Goal: Navigation & Orientation: Find specific page/section

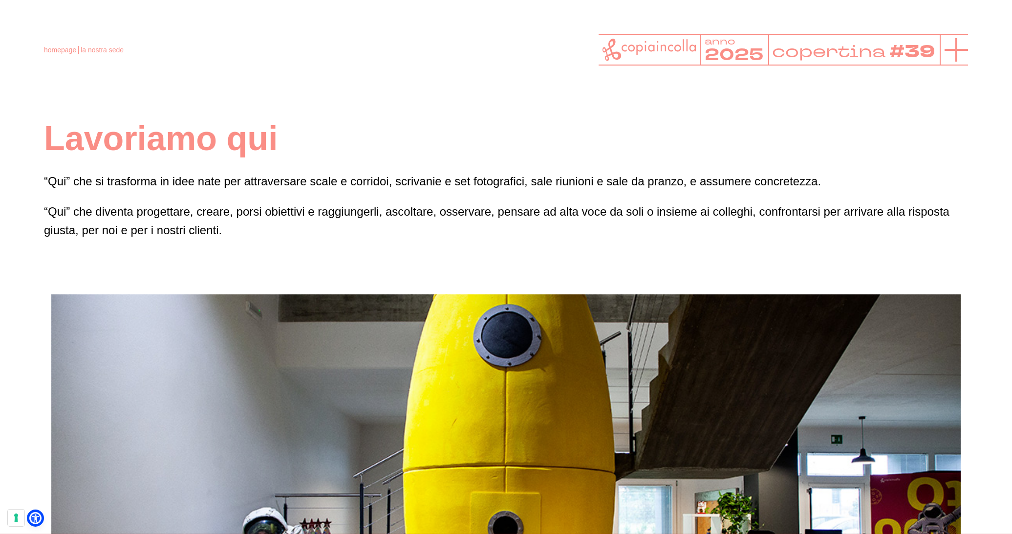
click at [961, 53] on icon at bounding box center [956, 49] width 23 height 23
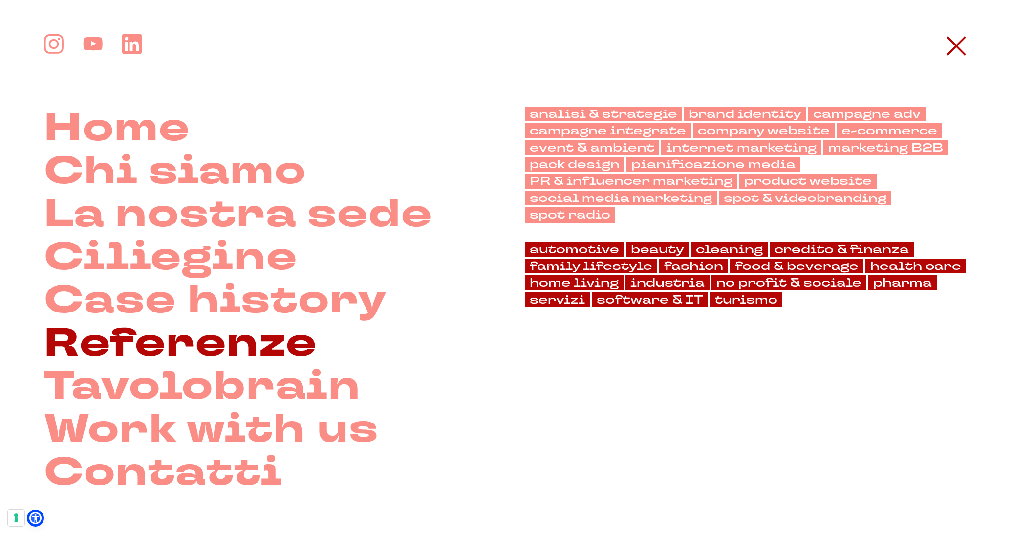
click at [155, 343] on link "Referenze" at bounding box center [180, 343] width 273 height 43
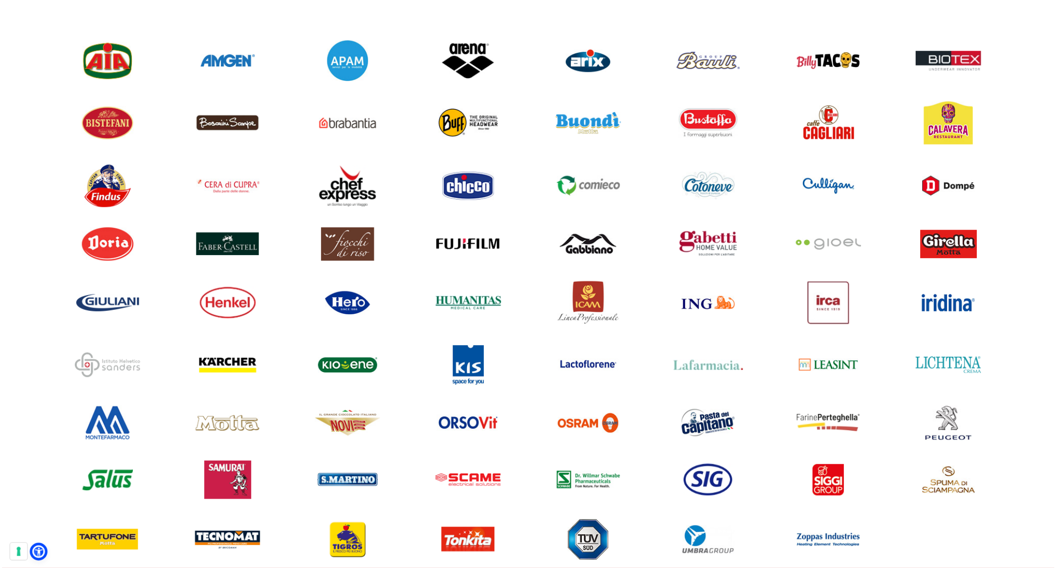
scroll to position [912, 0]
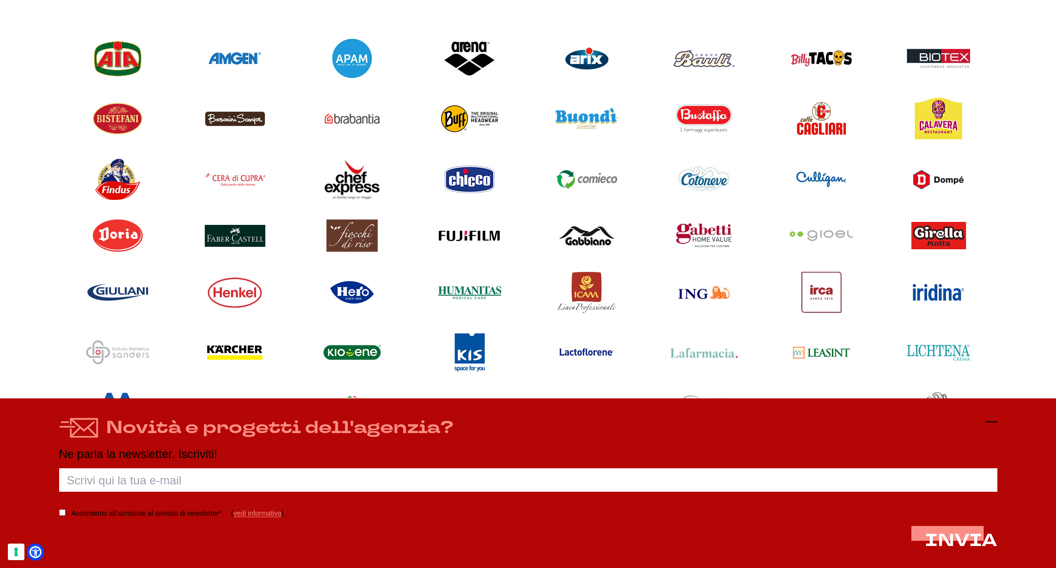
click at [992, 419] on icon at bounding box center [992, 422] width 12 height 12
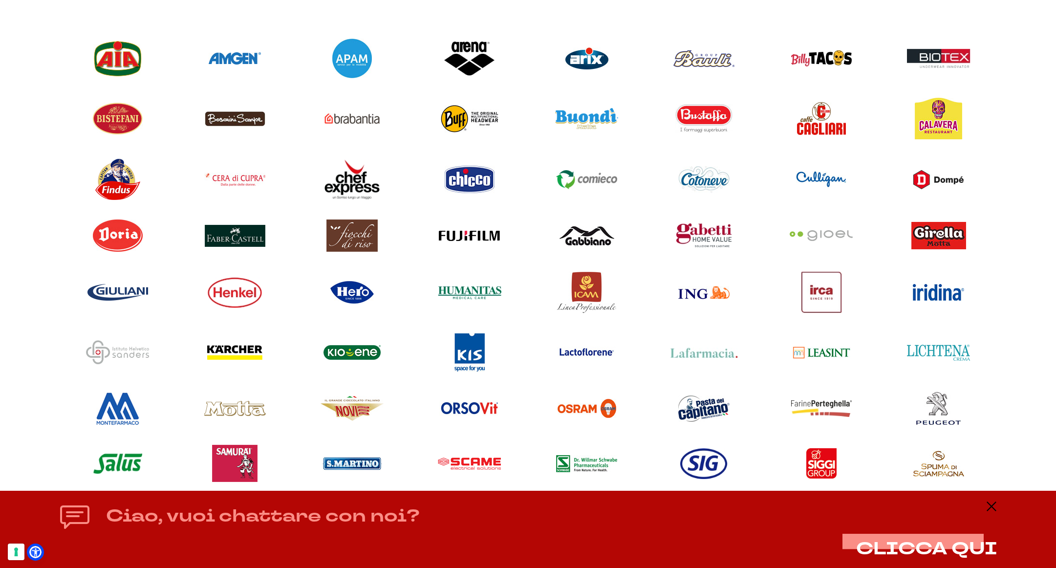
click at [990, 506] on icon at bounding box center [992, 507] width 12 height 12
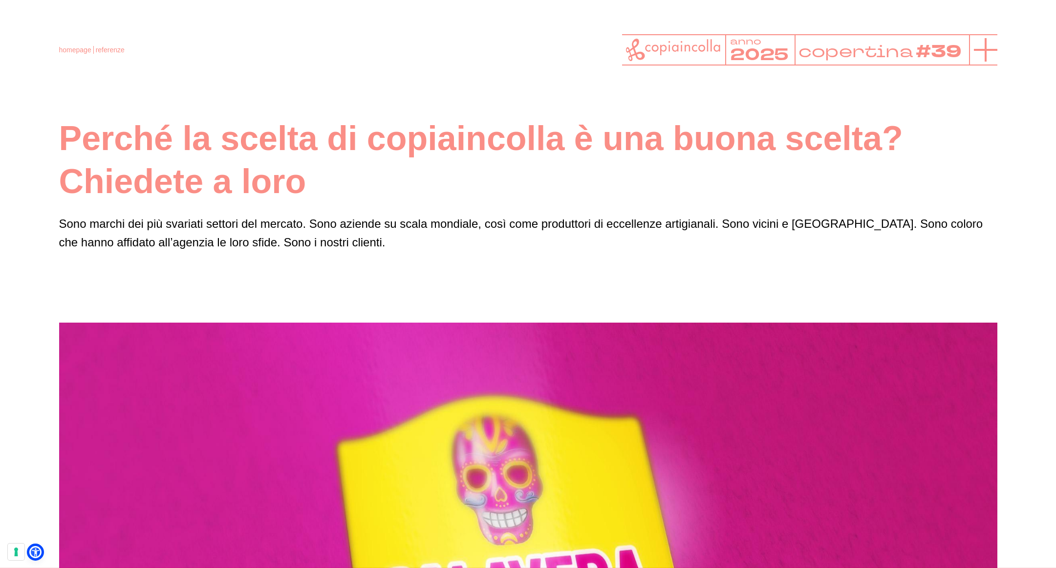
click at [987, 50] on line at bounding box center [985, 50] width 23 height 0
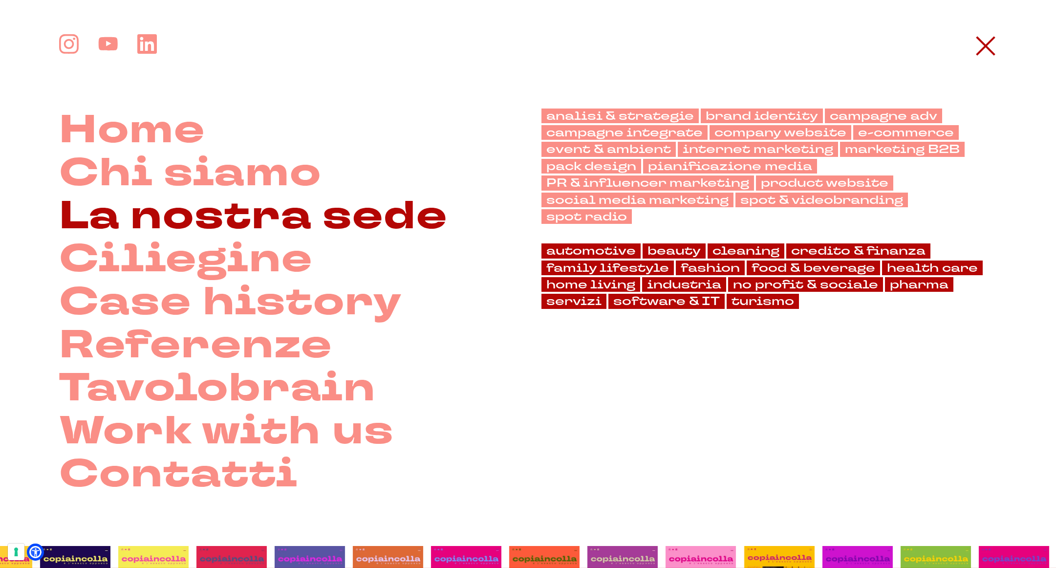
click at [253, 211] on link "La nostra sede" at bounding box center [253, 216] width 389 height 43
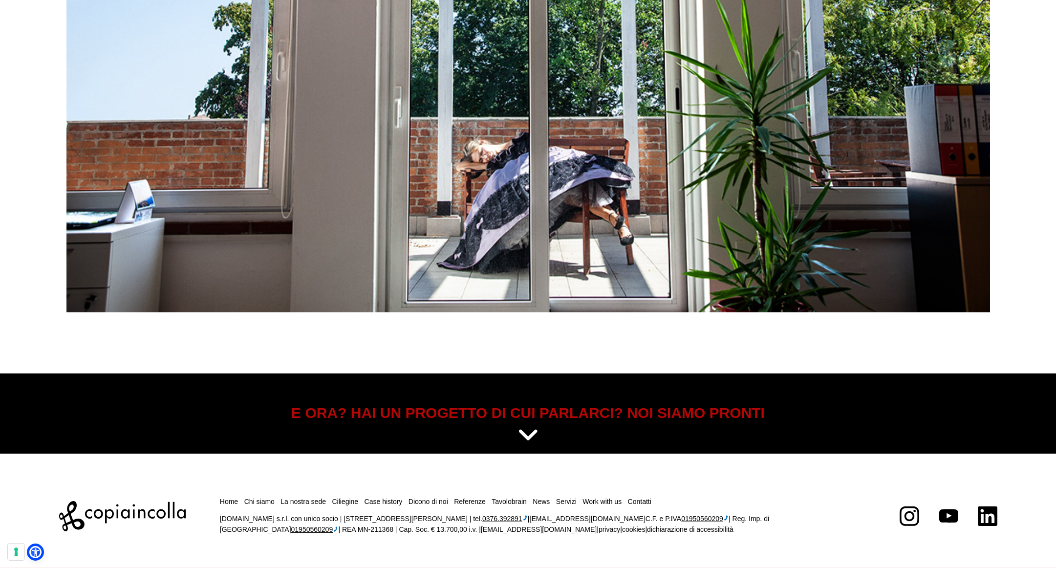
scroll to position [5359, 0]
